Goal: Obtain resource: Obtain resource

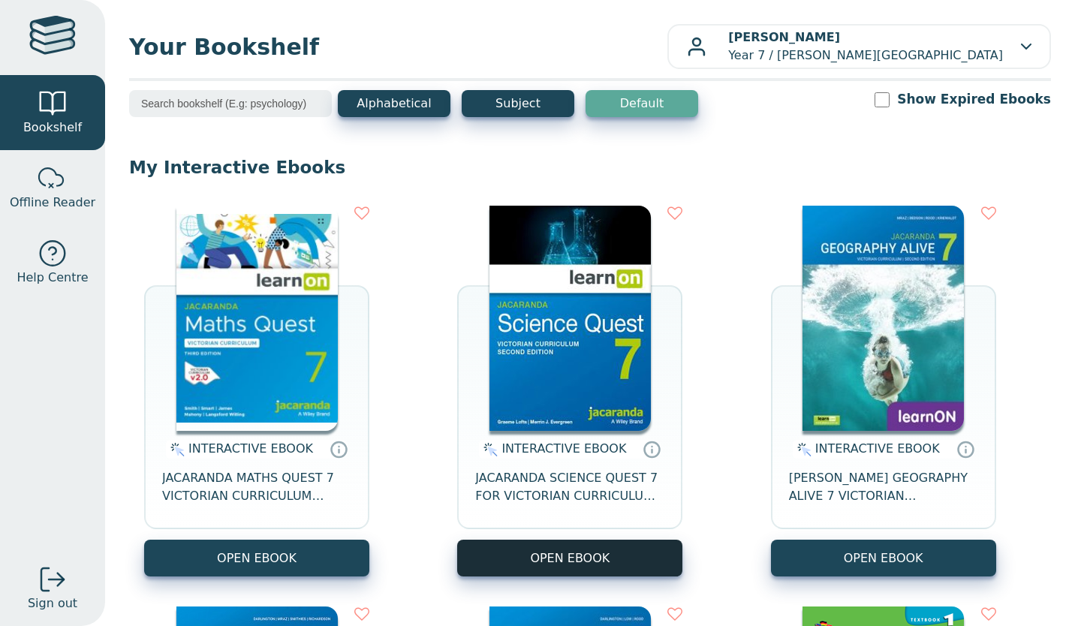
click at [522, 555] on button "OPEN EBOOK" at bounding box center [569, 558] width 225 height 37
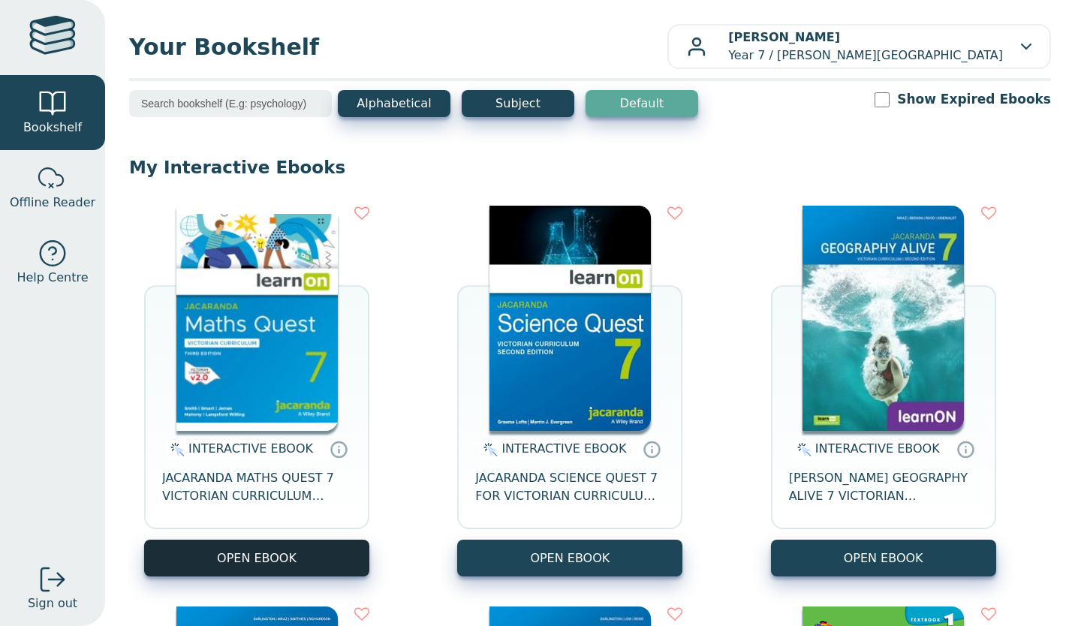
click at [244, 567] on button "OPEN EBOOK" at bounding box center [256, 558] width 225 height 37
